Goal: Find specific page/section

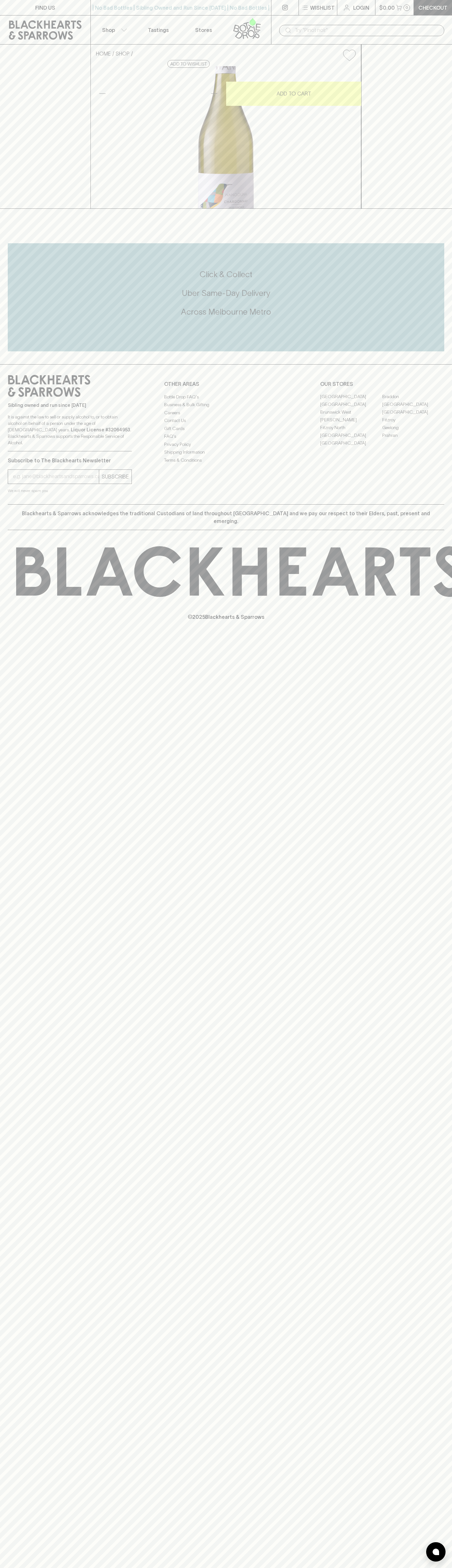
click at [61, 2] on link "FIND US" at bounding box center [45, 7] width 90 height 15
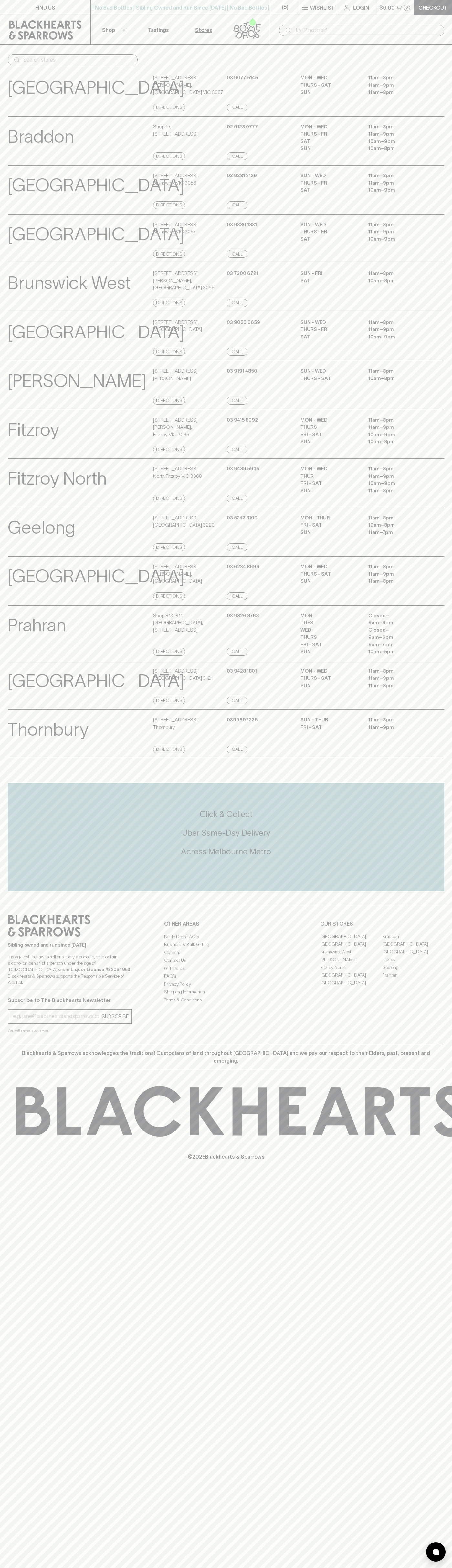
click at [440, 849] on div "Click & Collect Uber Same-Day Delivery Across Melbourne Metro" at bounding box center [226, 833] width 436 height 49
click at [398, 1567] on html "FIND US | No Bad Bottles | Sibling Owned and Run Since 2006 | No Bad Bottles | …" at bounding box center [226, 784] width 452 height 1568
click at [21, 1190] on div "FIND US | No Bad Bottles | Sibling Owned and Run Since 2006 | No Bad Bottles | …" at bounding box center [226, 784] width 452 height 1568
